Goal: Information Seeking & Learning: Learn about a topic

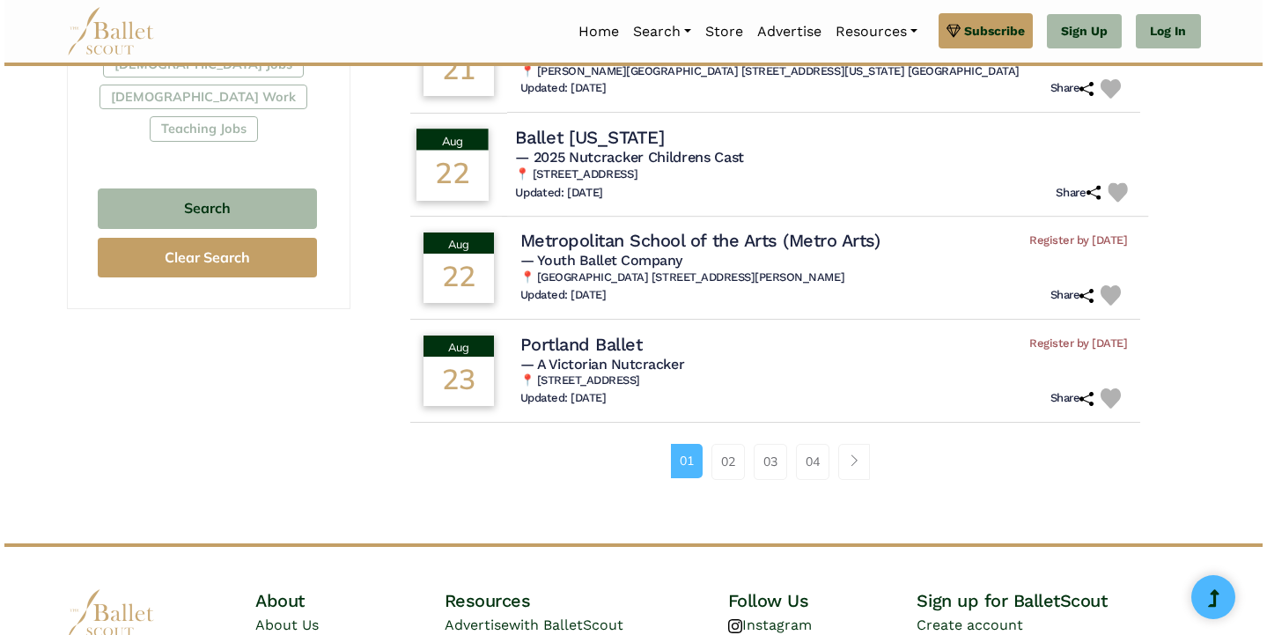
scroll to position [1122, 0]
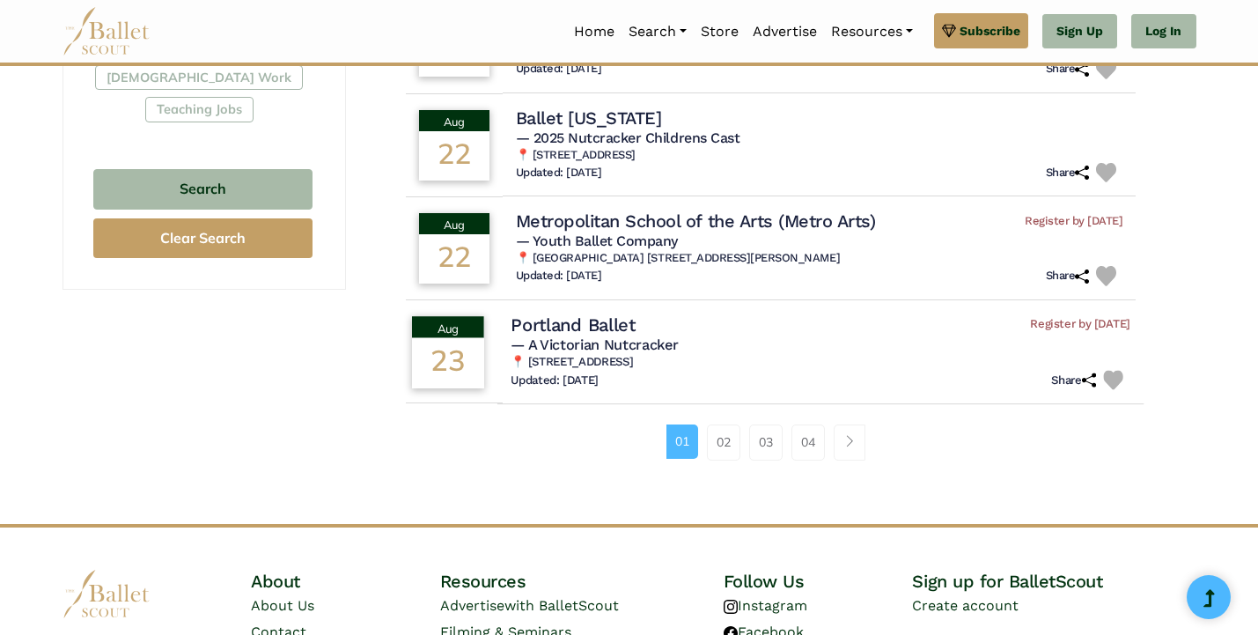
click at [603, 313] on h4 "Portland Ballet" at bounding box center [573, 325] width 125 height 24
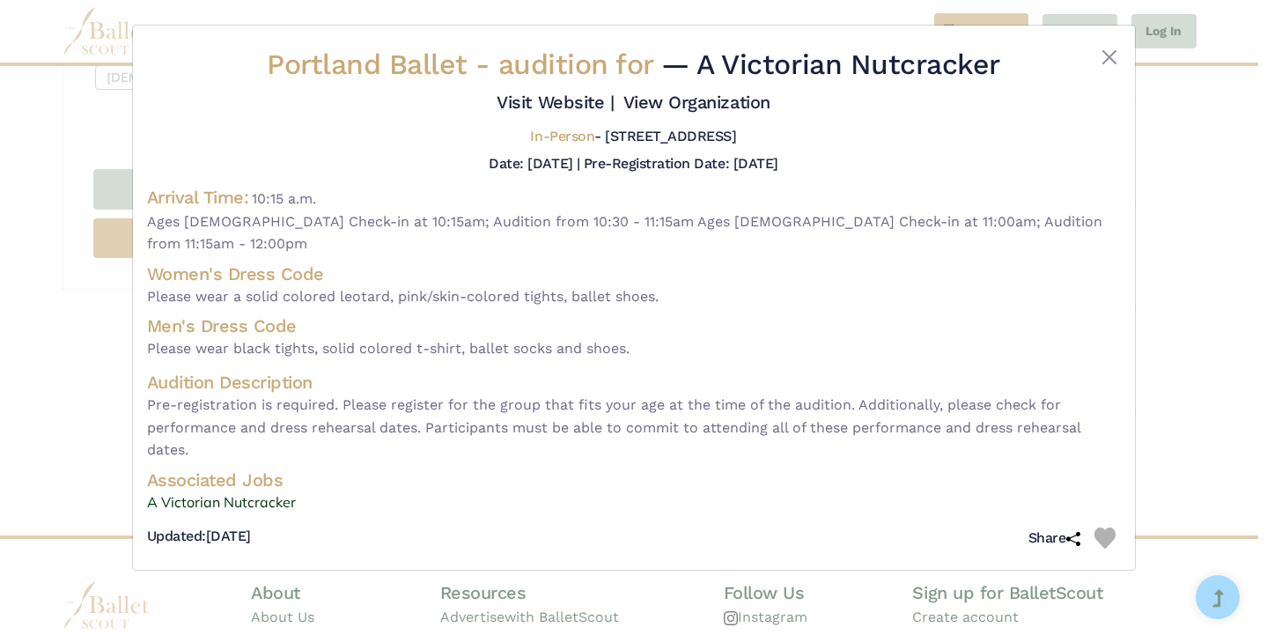
click at [646, 387] on h4 "Audition Description" at bounding box center [634, 382] width 974 height 23
click at [234, 492] on link "A Victorian Nutcracker" at bounding box center [634, 502] width 974 height 23
click at [1104, 58] on button "Close" at bounding box center [1109, 57] width 21 height 21
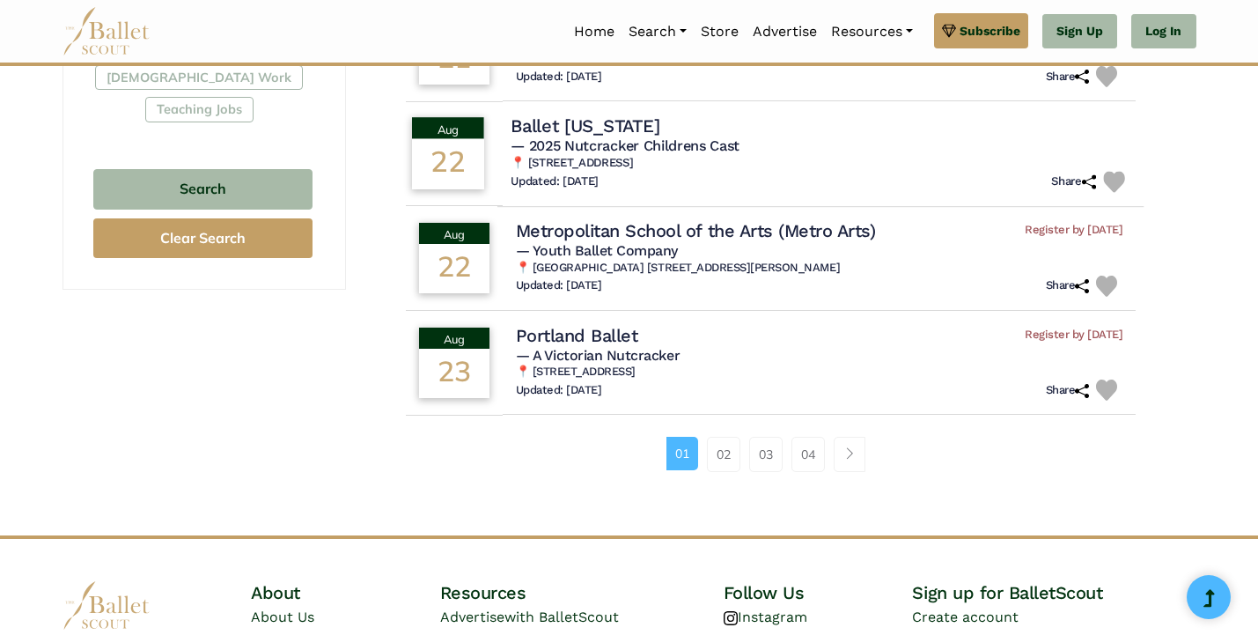
click at [618, 115] on h4 "Ballet Arkansas" at bounding box center [585, 126] width 149 height 24
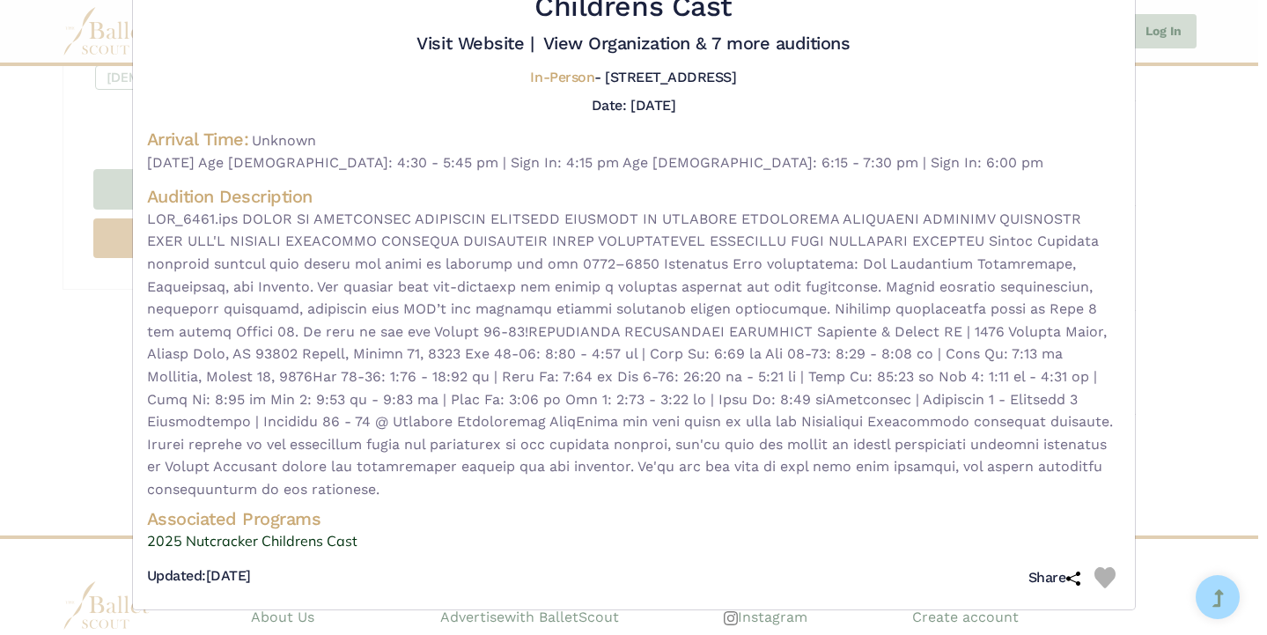
scroll to position [107, 0]
click at [543, 54] on link "View Organization & 7 more auditions" at bounding box center [696, 43] width 307 height 21
click at [96, 127] on div "Ballet Arkansas - audition for — 2025 Nutcracker Childrens Cast Visit Website |" at bounding box center [633, 317] width 1267 height 635
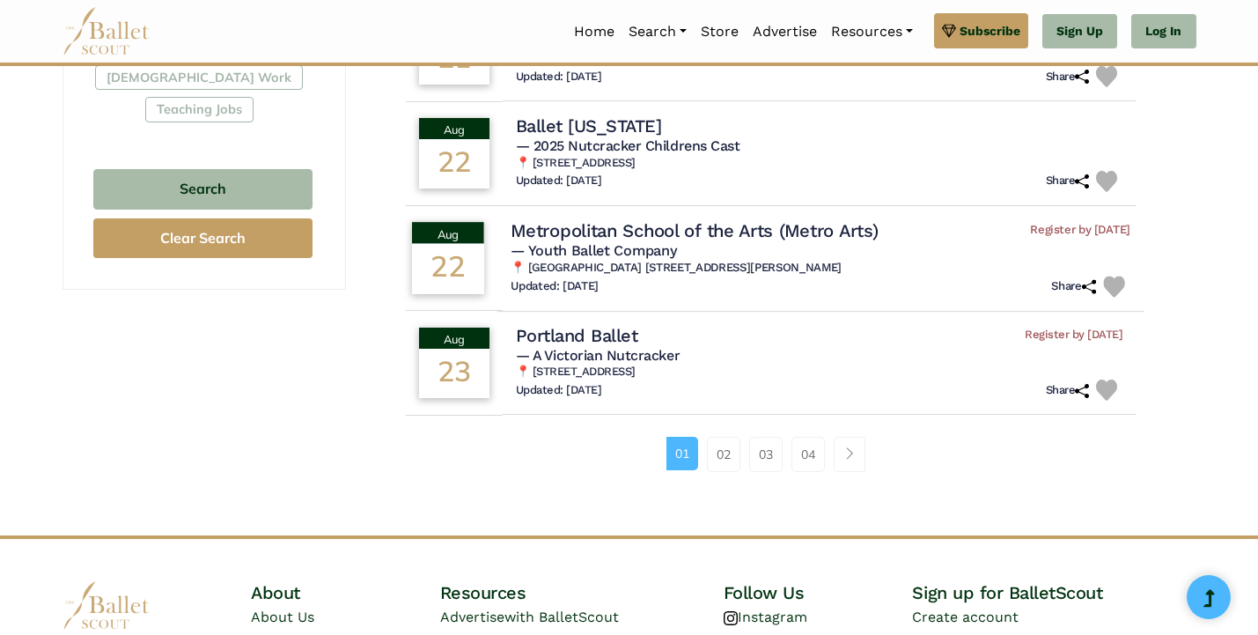
click at [757, 218] on h4 "Metropolitan School of the Arts (Metro Arts)" at bounding box center [694, 230] width 367 height 24
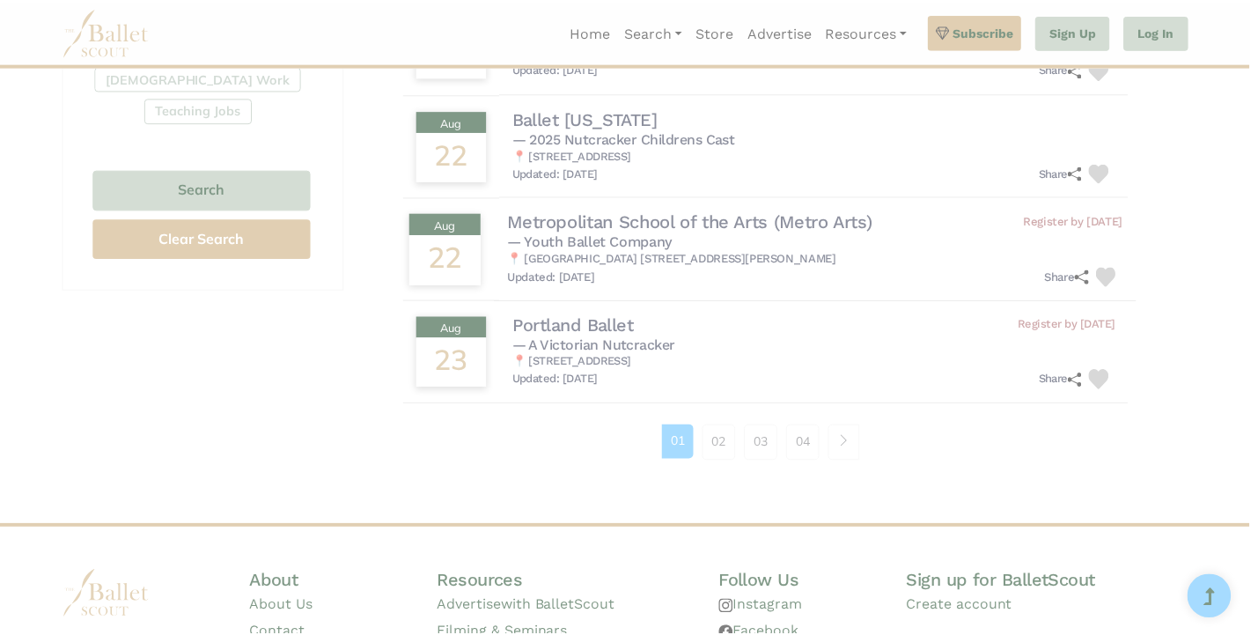
scroll to position [0, 0]
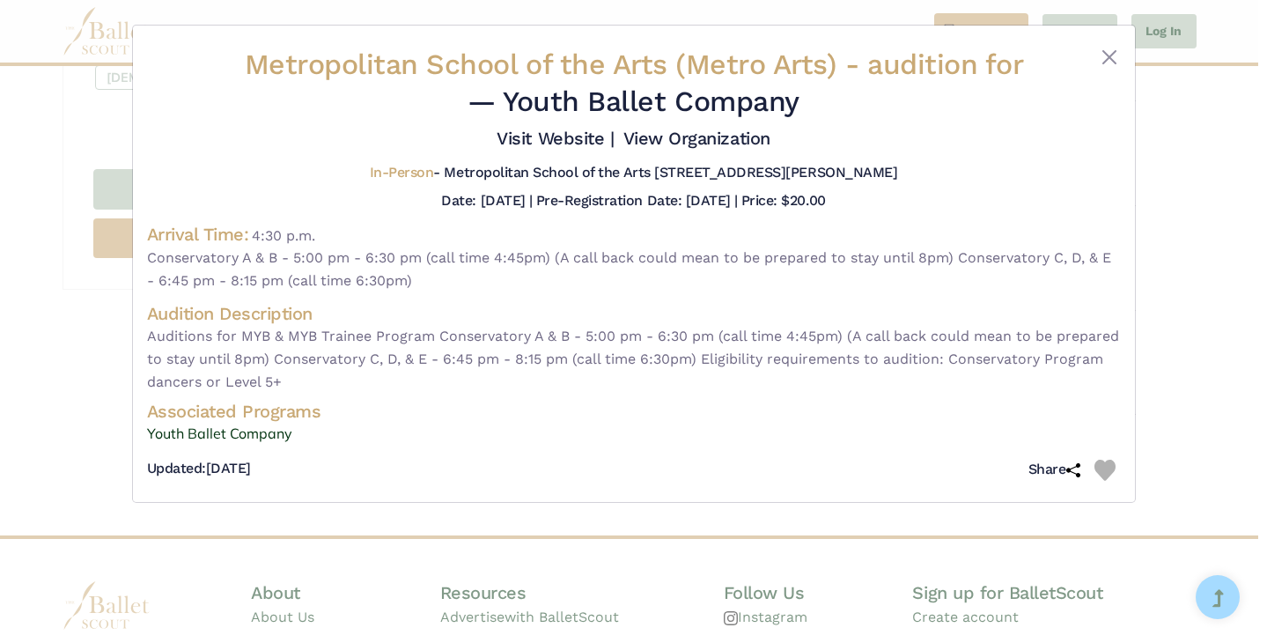
click at [64, 329] on div "Metropolitan School of the Arts (Metro Arts) - audition for — Youth Ballet Comp…" at bounding box center [633, 317] width 1267 height 635
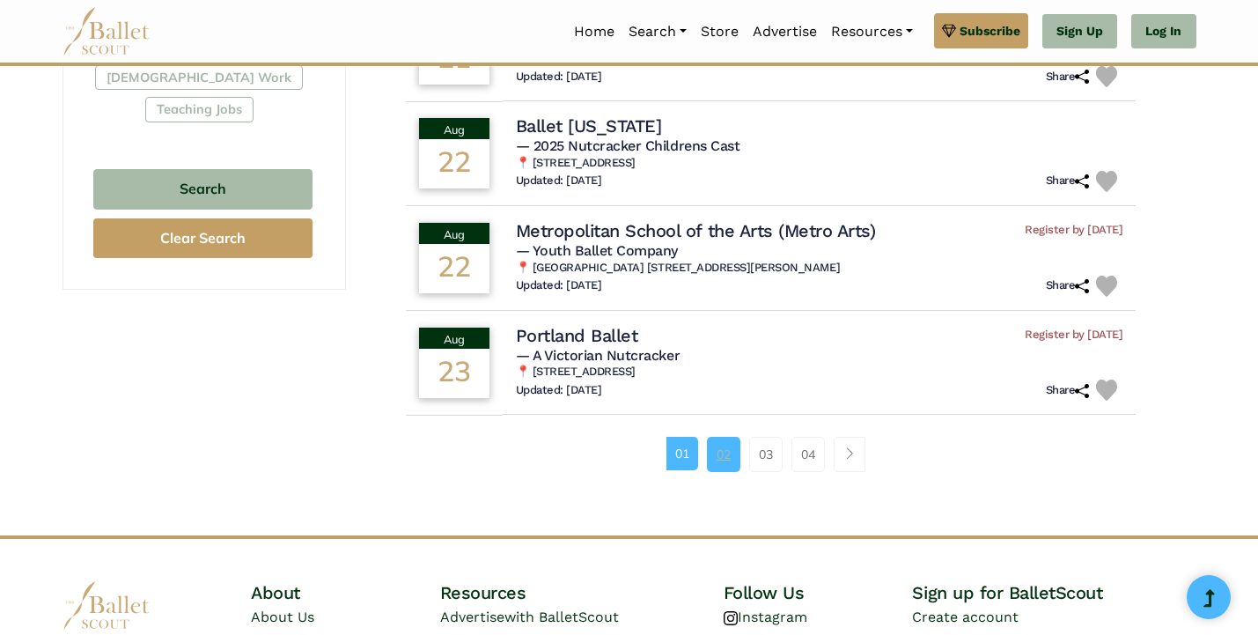
click at [715, 442] on link "02" at bounding box center [723, 454] width 33 height 35
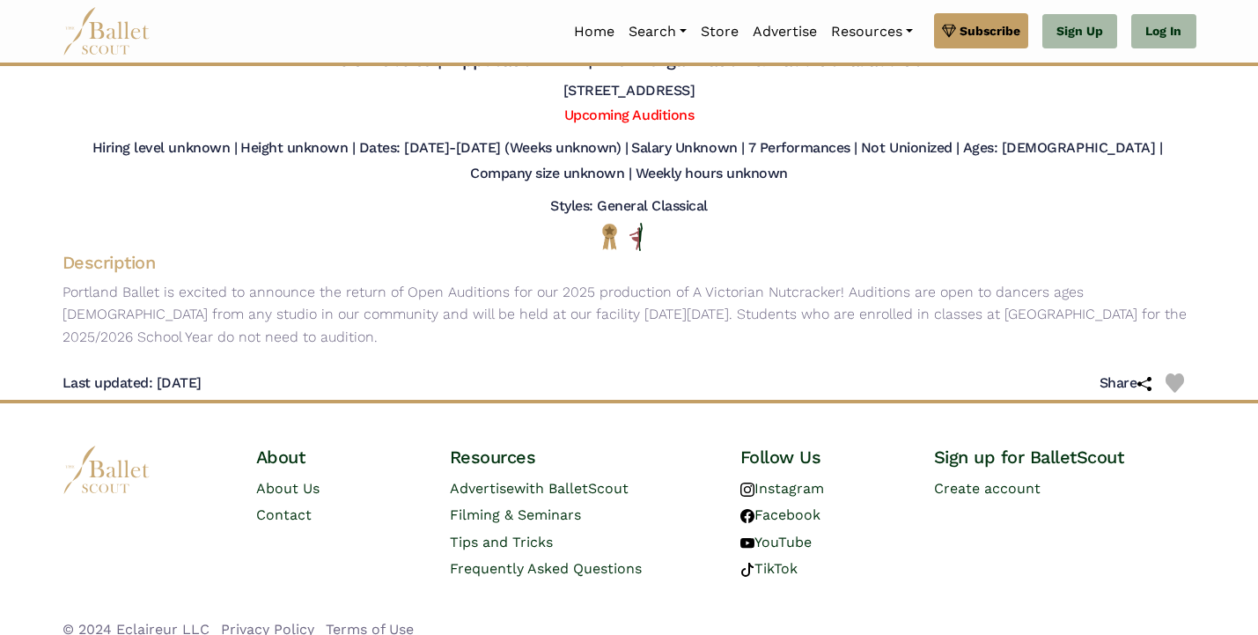
scroll to position [-1, 0]
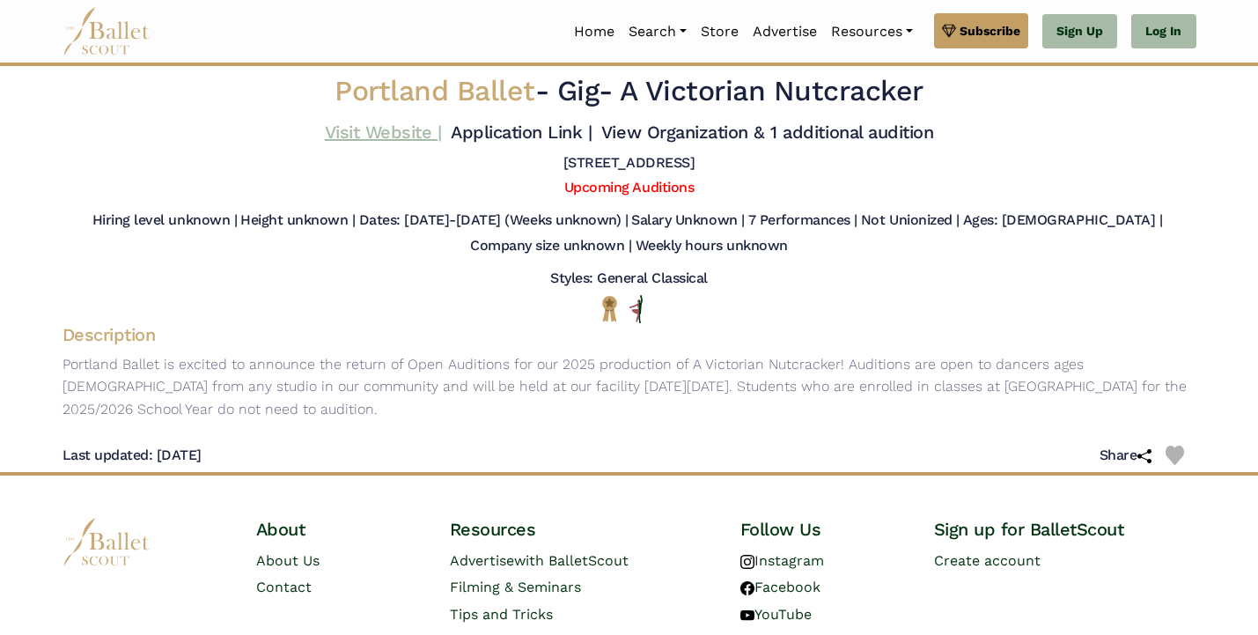
click at [442, 135] on link "Visit Website |" at bounding box center [383, 132] width 117 height 21
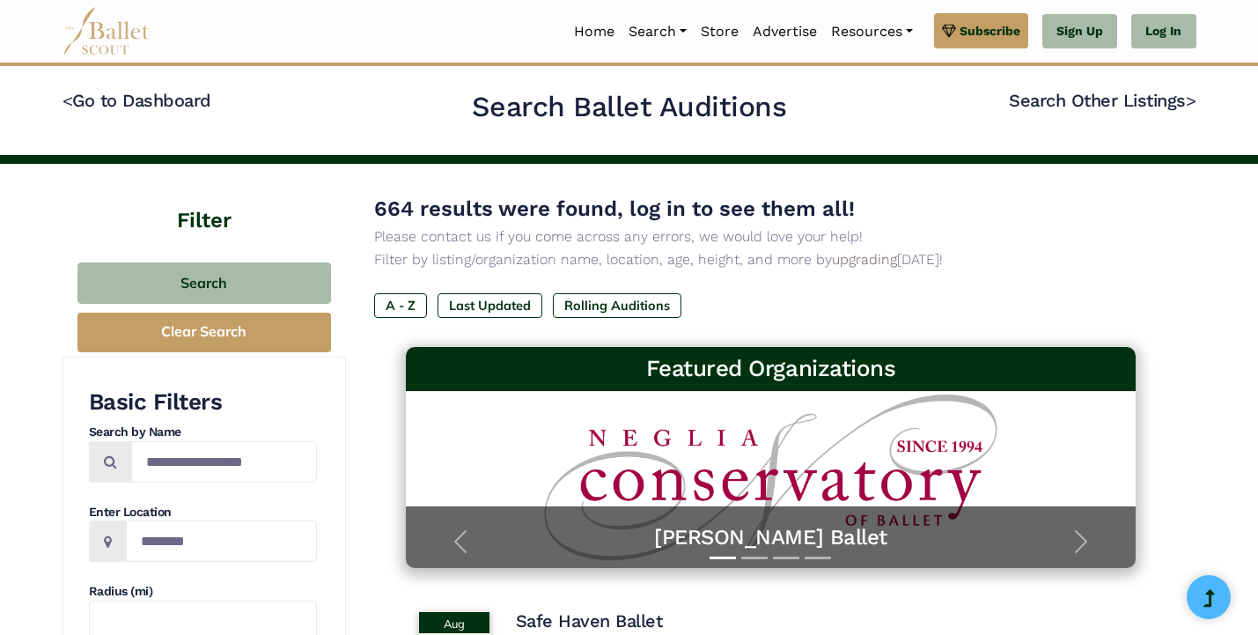
click at [1130, 239] on p "Please contact us if you come across any errors, we would love your help!" at bounding box center [771, 236] width 794 height 23
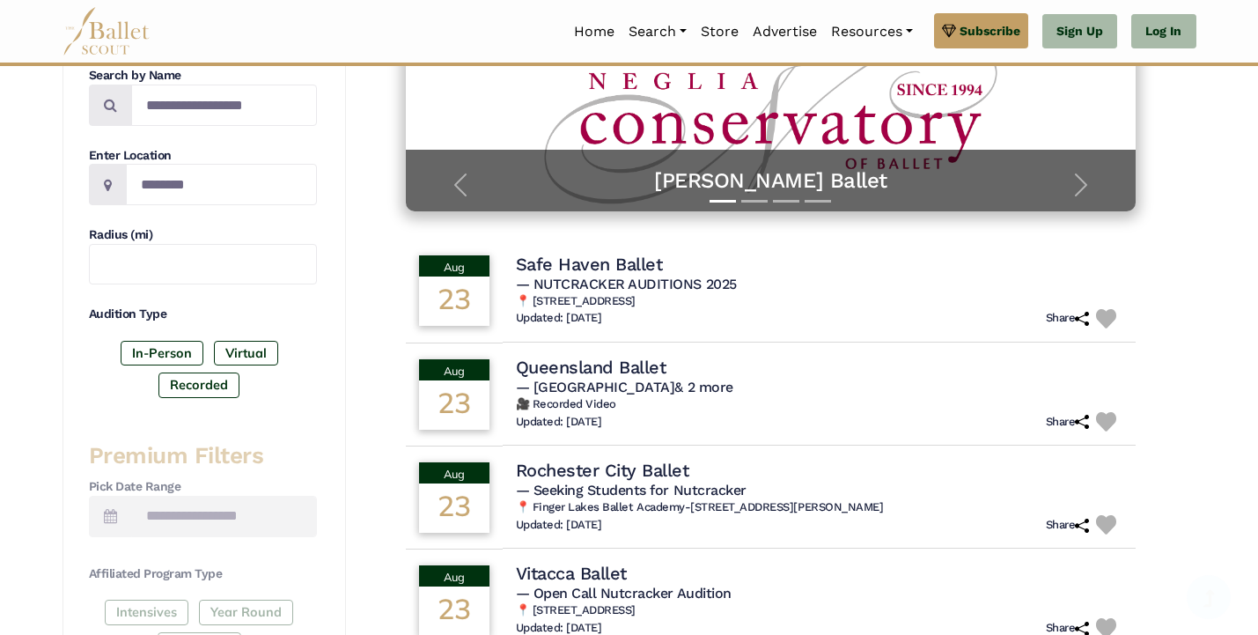
scroll to position [366, 0]
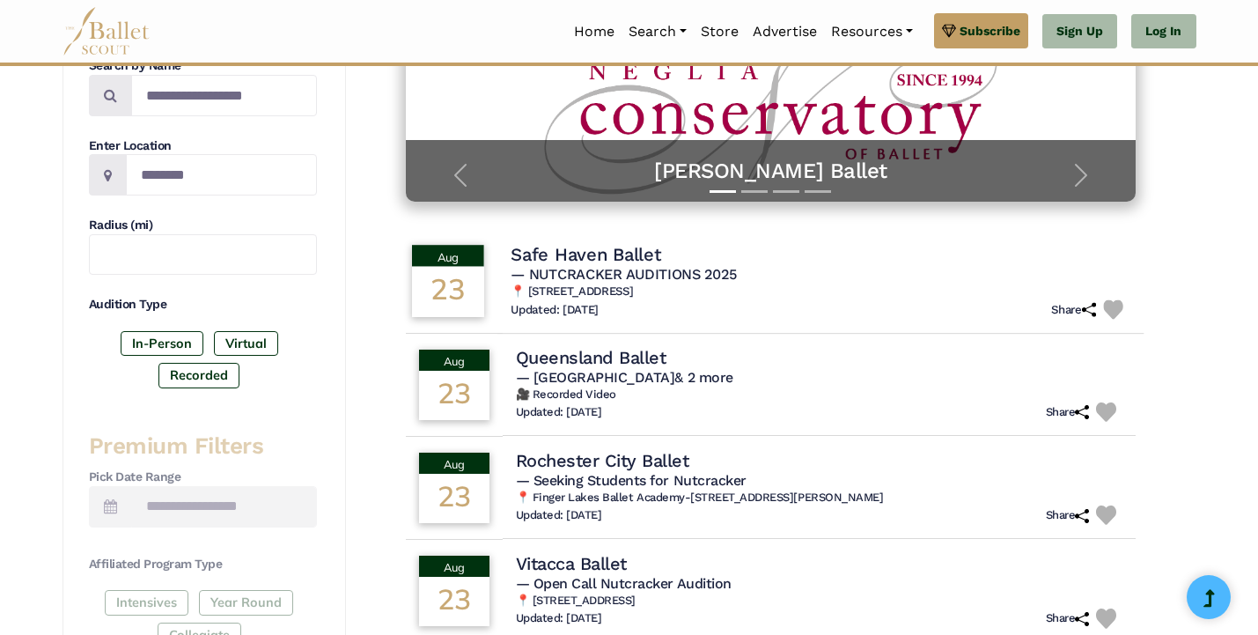
click at [692, 273] on span "— NUTCRACKER AUDITIONS 2025" at bounding box center [623, 274] width 225 height 17
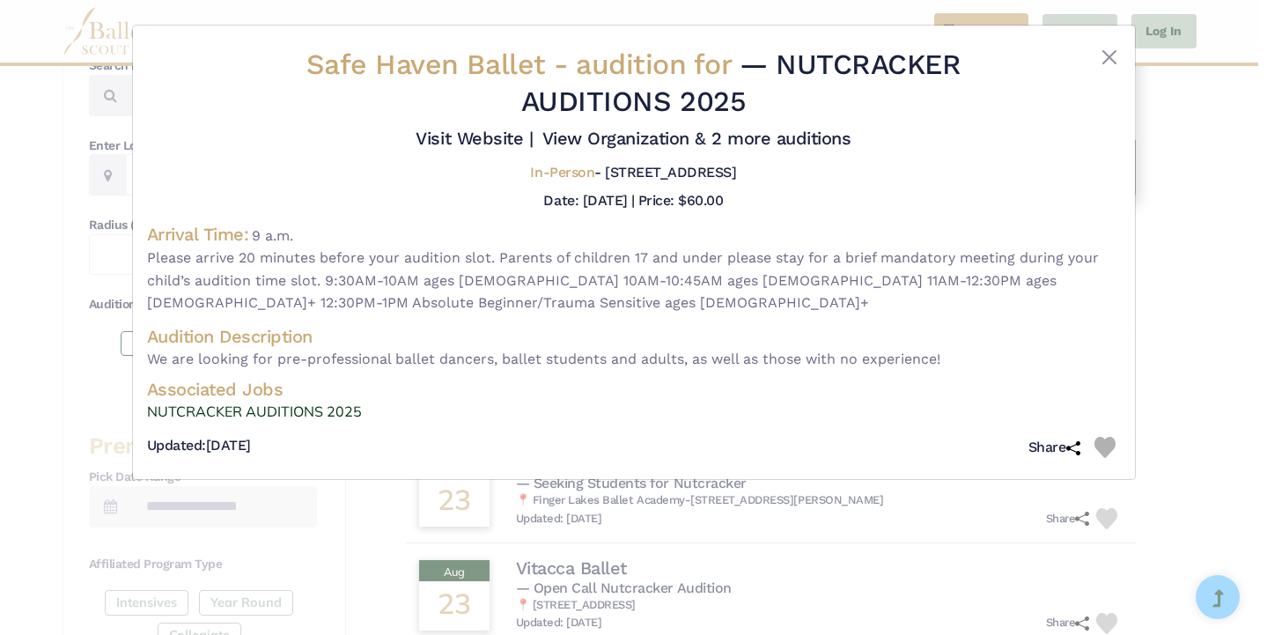
click at [530, 180] on span "In-Person" at bounding box center [562, 172] width 64 height 17
click at [570, 149] on link "View Organization & 2 more auditions" at bounding box center [696, 138] width 309 height 21
click at [55, 206] on div "Safe Haven Ballet - audition for — NUTCRACKER AUDITIONS 2025 Visit Website |" at bounding box center [633, 317] width 1267 height 635
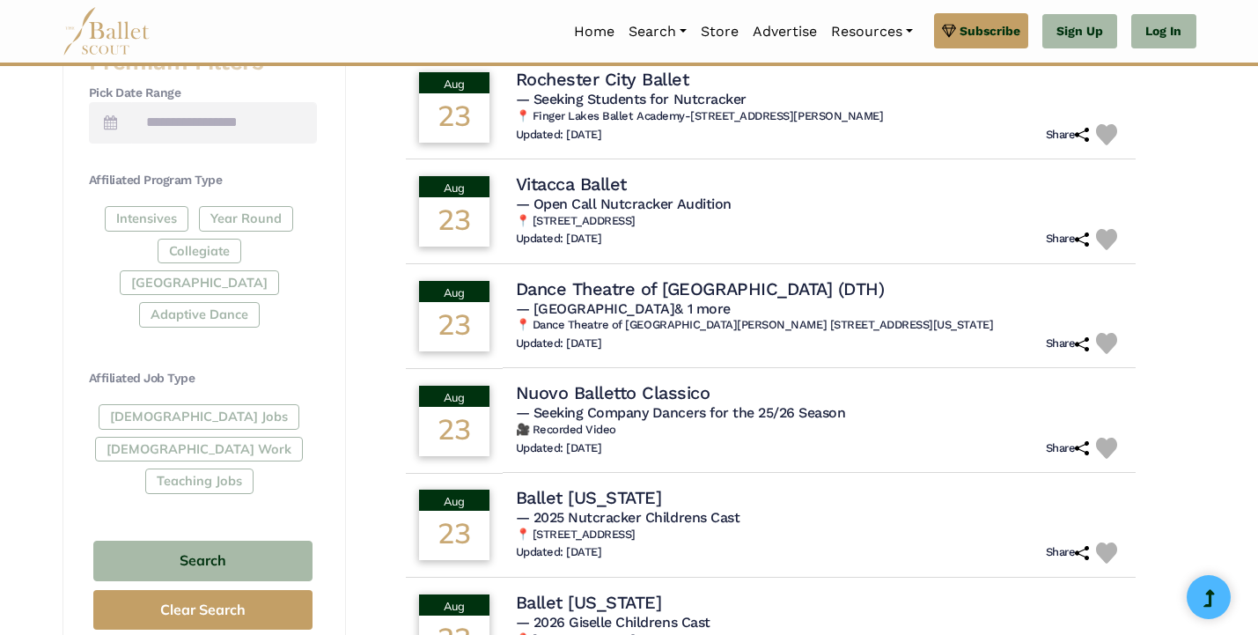
scroll to position [752, 0]
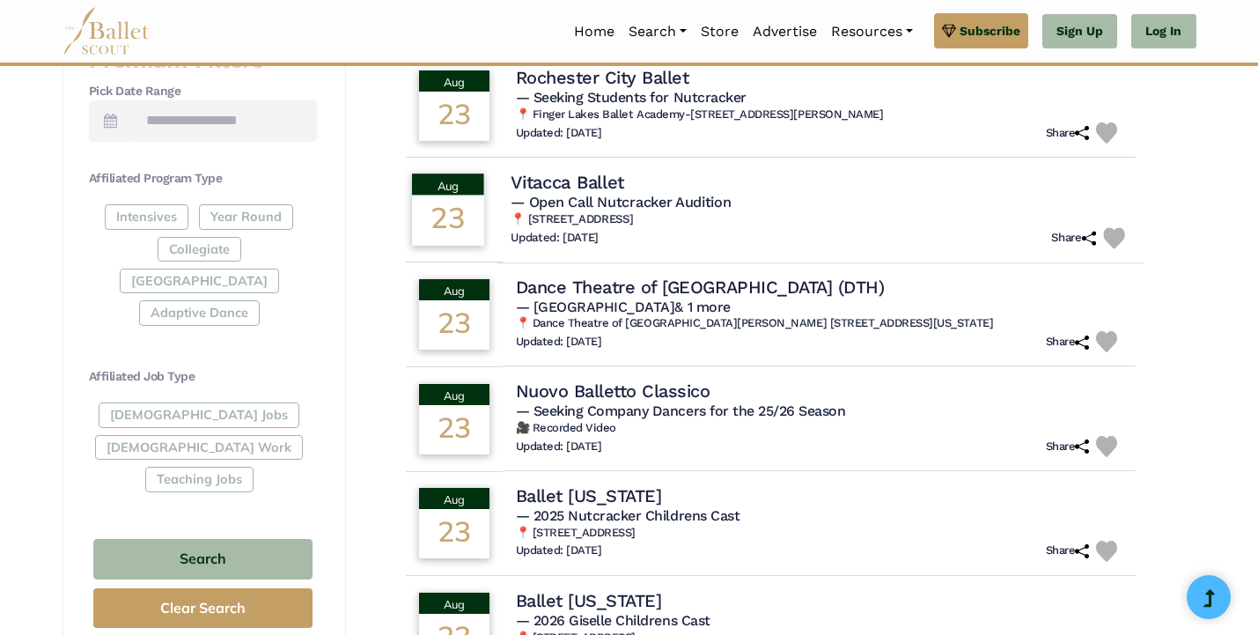
click at [611, 175] on h4 "Vitacca Ballet" at bounding box center [568, 182] width 114 height 24
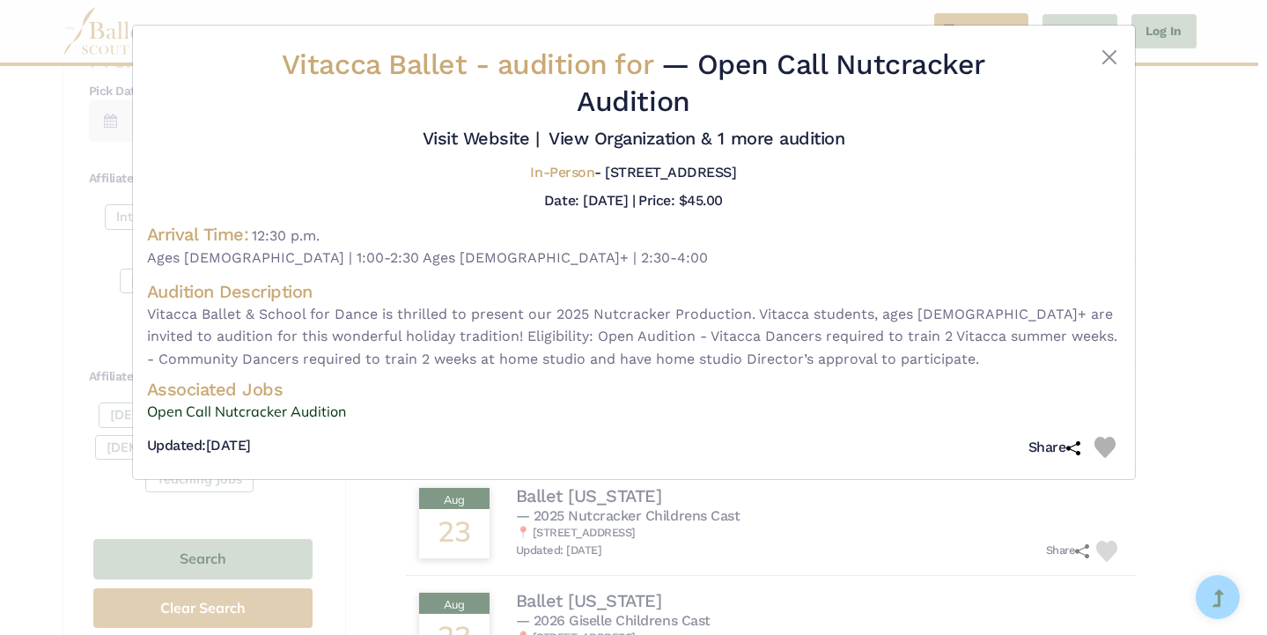
click at [795, 443] on div "Vitacca Ballet - audition for — Open Call Nutcracker Audition Visit Website | I…" at bounding box center [634, 256] width 974 height 418
click at [297, 302] on h4 "Audition Description" at bounding box center [634, 291] width 974 height 23
click at [294, 423] on link "Open Call Nutcracker Audition" at bounding box center [634, 412] width 974 height 23
click at [1107, 58] on button "Close" at bounding box center [1109, 57] width 21 height 21
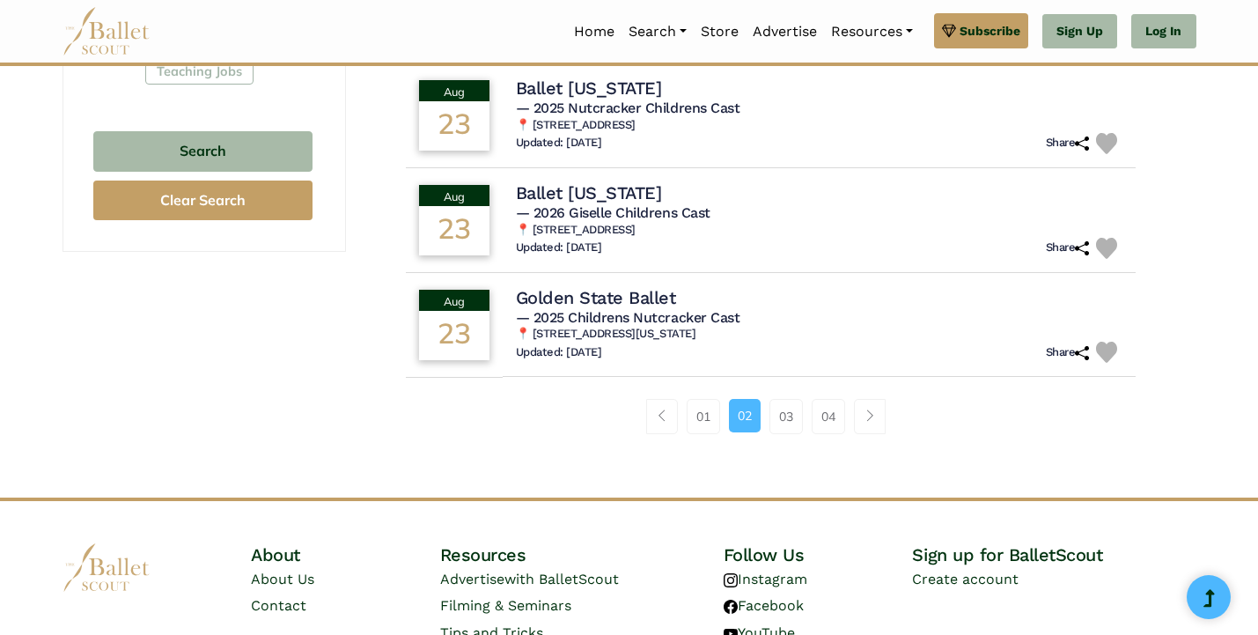
scroll to position [1164, 0]
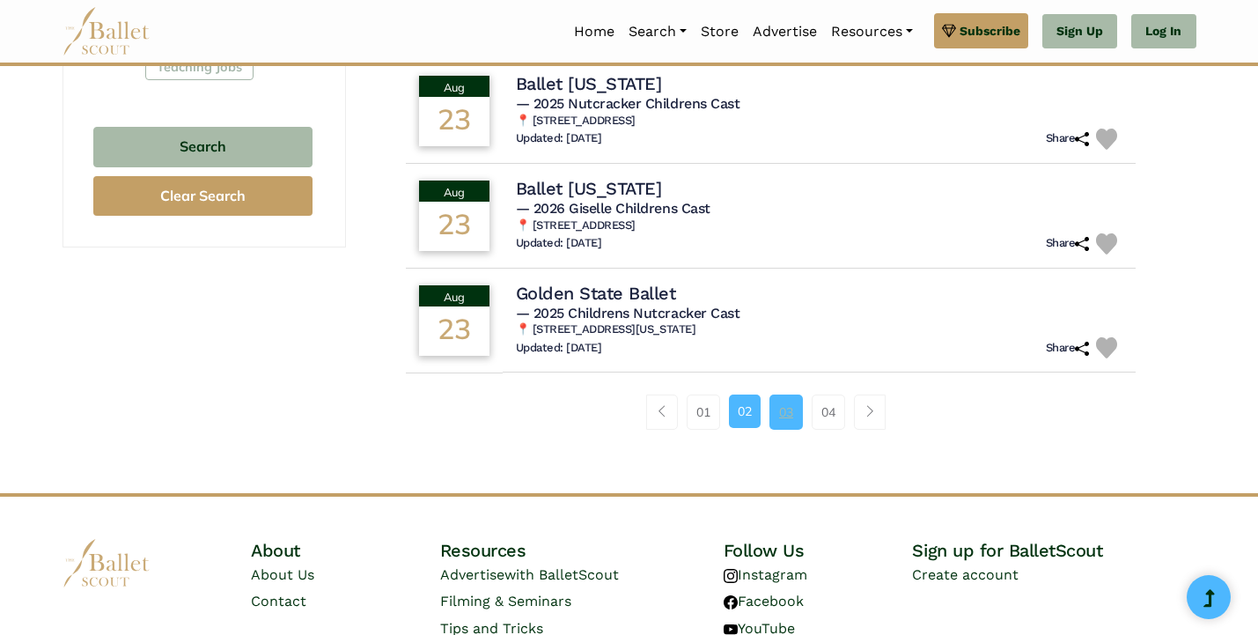
click at [788, 401] on link "03" at bounding box center [786, 411] width 33 height 35
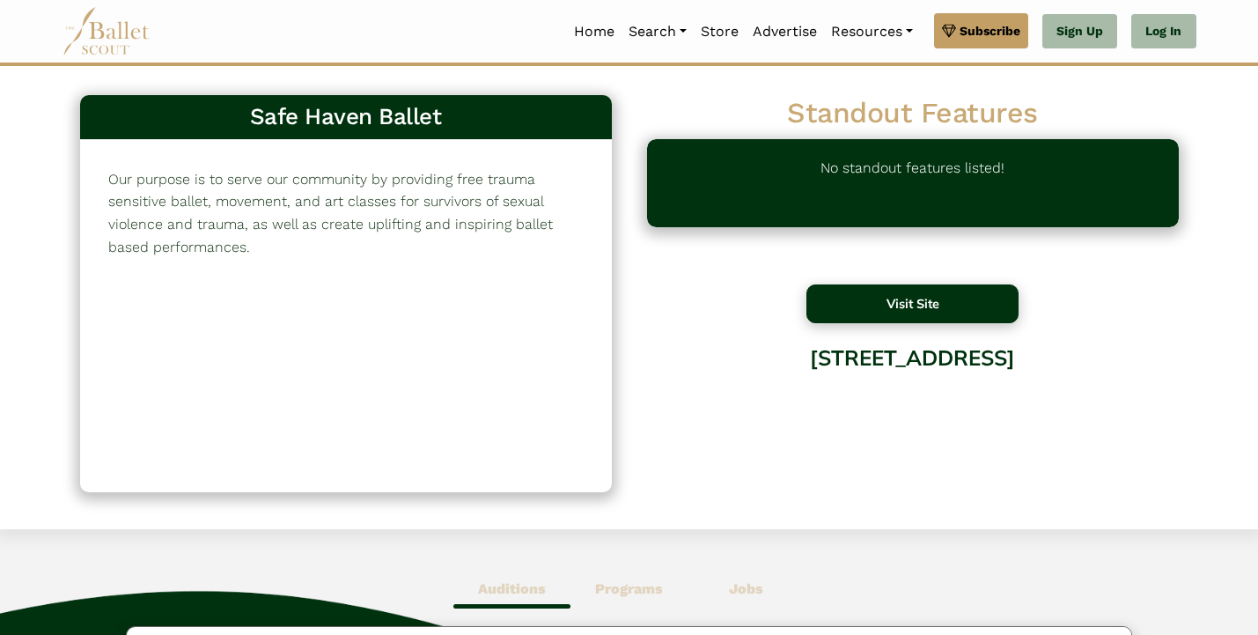
click at [873, 310] on button "Visit Site" at bounding box center [912, 303] width 213 height 39
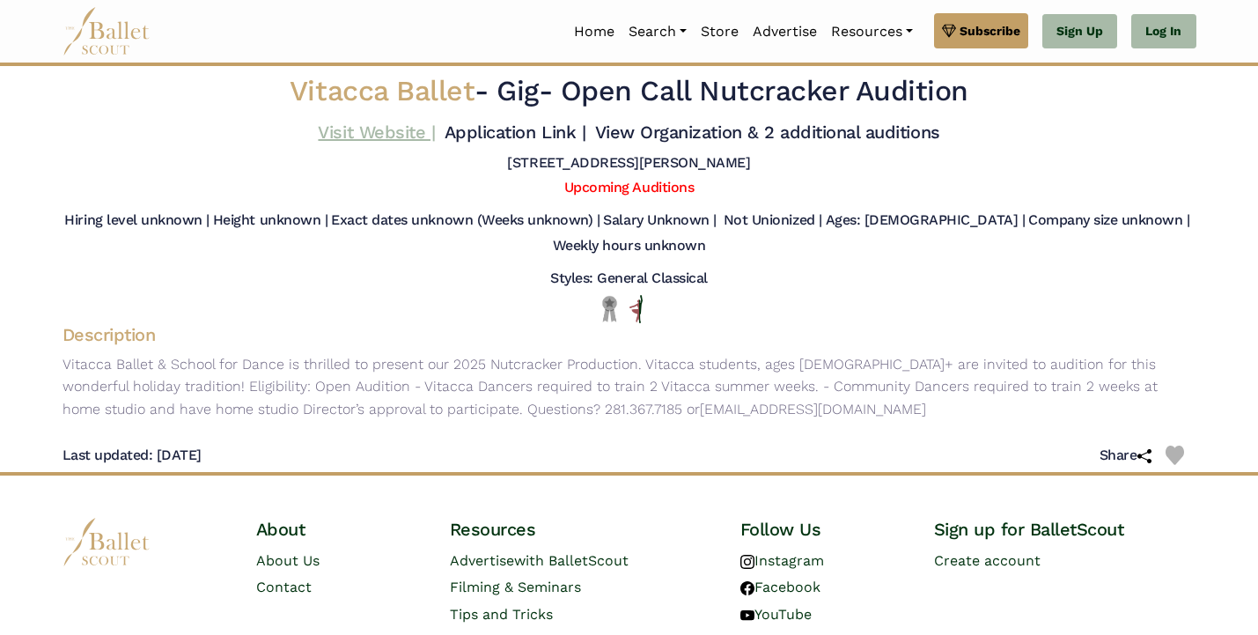
click at [435, 129] on link "Visit Website |" at bounding box center [376, 132] width 117 height 21
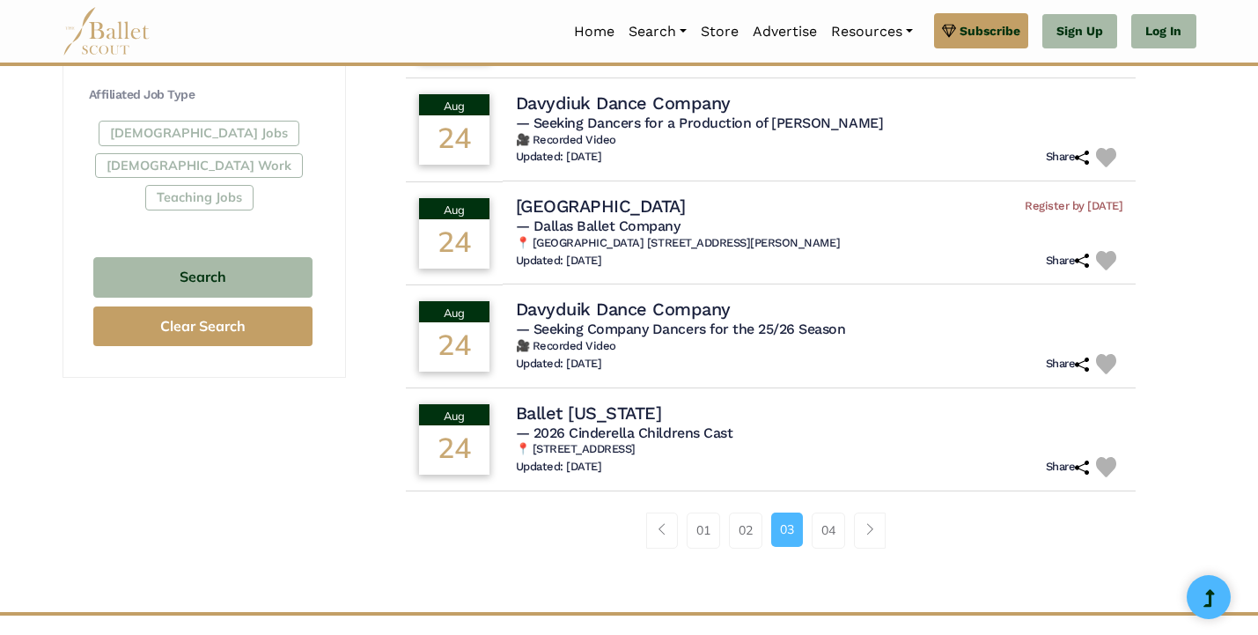
scroll to position [1033, 0]
click at [820, 523] on link "04" at bounding box center [828, 530] width 33 height 35
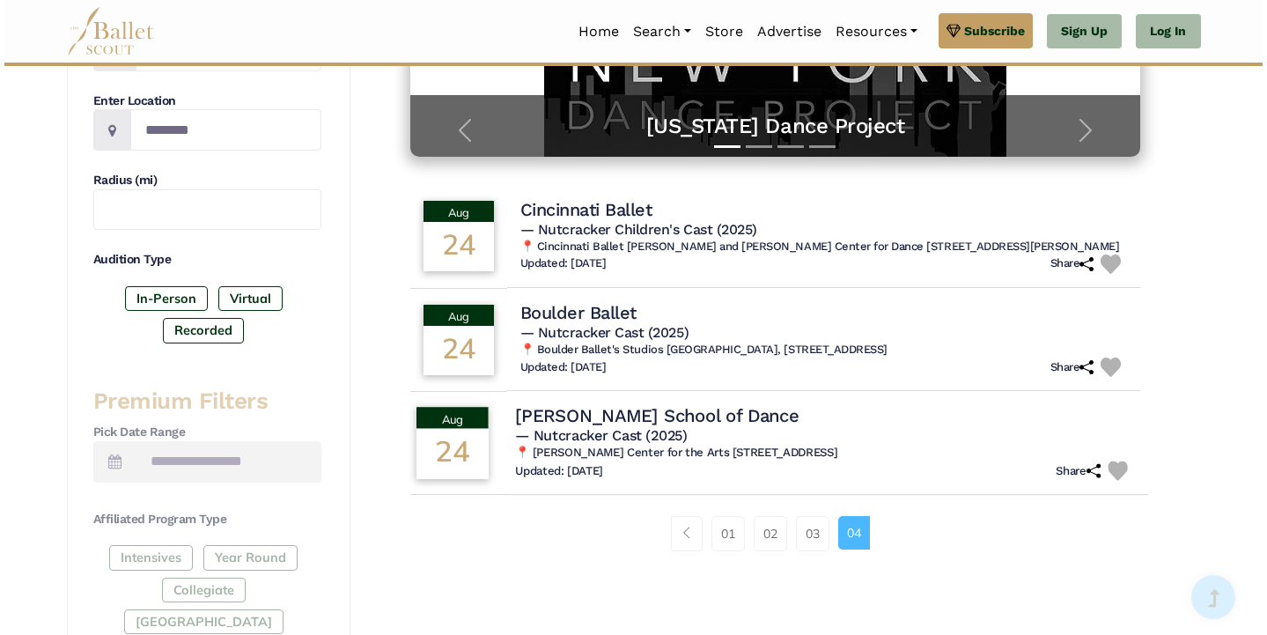
scroll to position [464, 0]
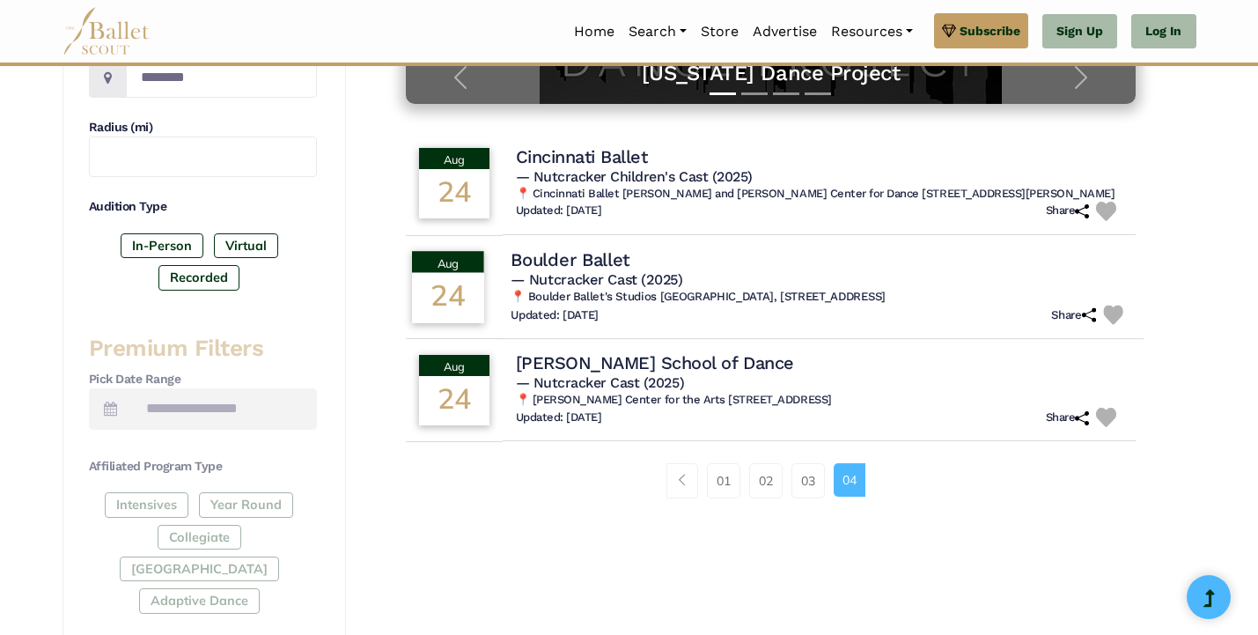
click at [590, 261] on h4 "Boulder Ballet" at bounding box center [570, 259] width 119 height 24
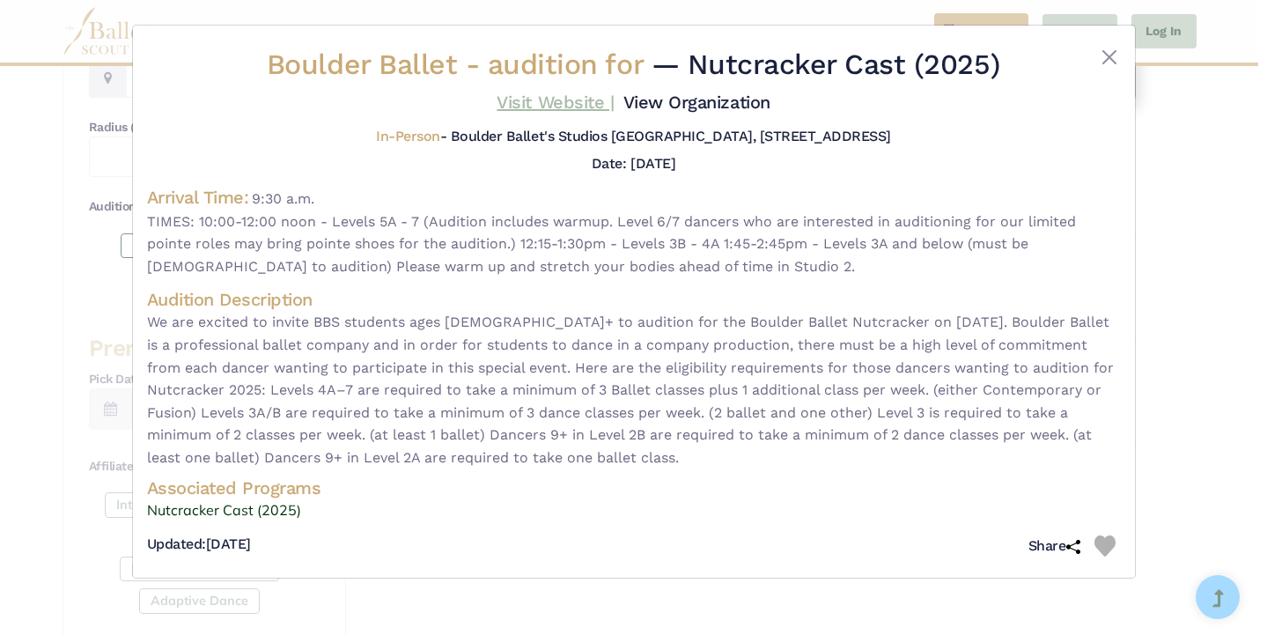
click at [614, 99] on link "Visit Website |" at bounding box center [555, 102] width 117 height 21
